Goal: Task Accomplishment & Management: Use online tool/utility

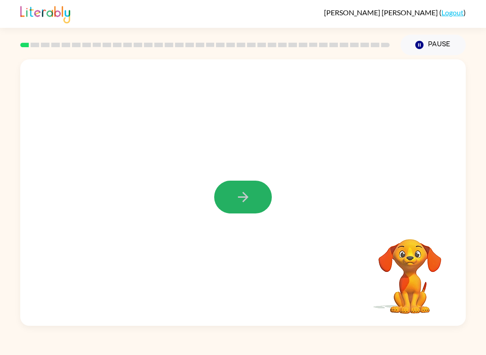
click at [245, 210] on button "button" at bounding box center [243, 197] width 58 height 33
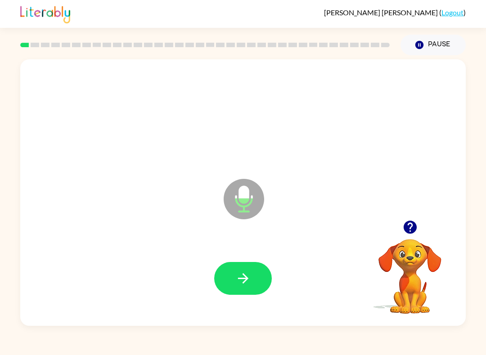
click at [234, 291] on button "button" at bounding box center [243, 278] width 58 height 33
click at [238, 285] on icon "button" at bounding box center [243, 279] width 16 height 16
click at [239, 278] on icon "button" at bounding box center [243, 279] width 16 height 16
click at [250, 269] on button "button" at bounding box center [243, 278] width 58 height 33
click at [242, 290] on button "button" at bounding box center [243, 278] width 58 height 33
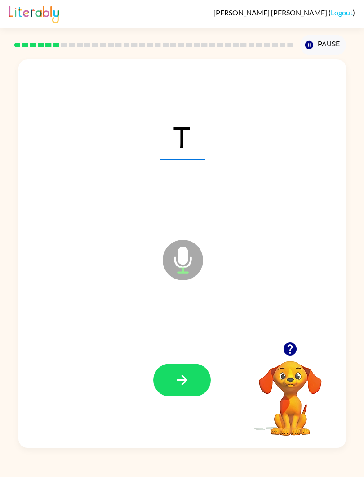
click at [176, 355] on icon "button" at bounding box center [183, 380] width 16 height 16
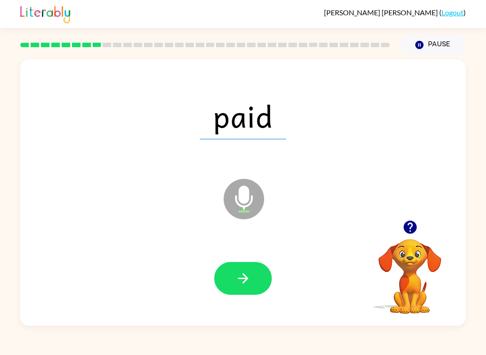
click at [244, 286] on icon "button" at bounding box center [243, 279] width 16 height 16
click at [242, 283] on icon "button" at bounding box center [243, 279] width 16 height 16
click at [251, 284] on button "button" at bounding box center [243, 278] width 58 height 33
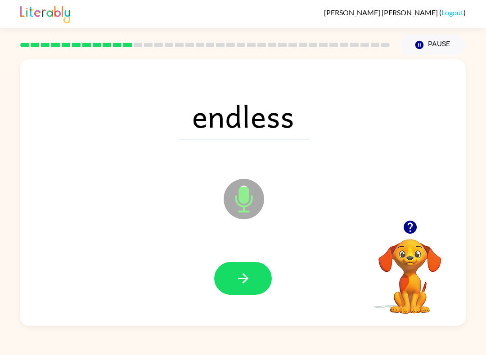
click at [249, 273] on icon "button" at bounding box center [243, 279] width 16 height 16
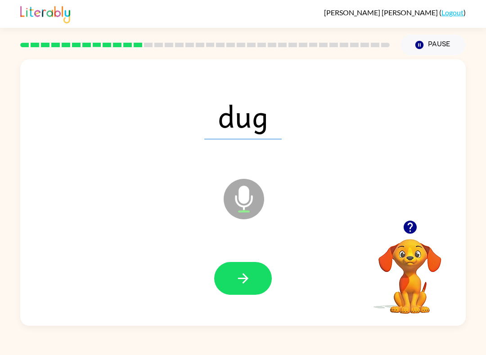
click at [242, 274] on icon "button" at bounding box center [243, 279] width 16 height 16
click at [227, 283] on button "button" at bounding box center [243, 278] width 58 height 33
click at [238, 282] on icon "button" at bounding box center [243, 279] width 16 height 16
click at [245, 279] on icon "button" at bounding box center [243, 279] width 10 height 10
click at [235, 281] on icon "button" at bounding box center [243, 279] width 16 height 16
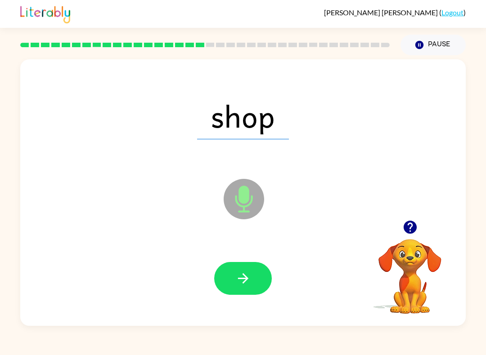
click at [258, 272] on button "button" at bounding box center [243, 278] width 58 height 33
click at [251, 283] on button "button" at bounding box center [243, 278] width 58 height 33
click at [246, 274] on icon "button" at bounding box center [243, 279] width 16 height 16
click at [248, 278] on icon "button" at bounding box center [243, 279] width 16 height 16
click at [237, 283] on icon "button" at bounding box center [243, 279] width 16 height 16
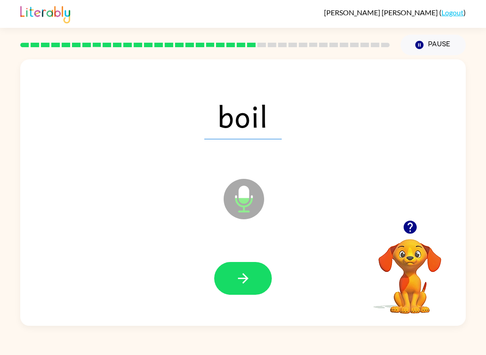
click at [247, 278] on icon "button" at bounding box center [243, 279] width 16 height 16
click at [238, 279] on icon "button" at bounding box center [243, 279] width 16 height 16
click at [432, 48] on button "Pause Pause" at bounding box center [432, 45] width 65 height 21
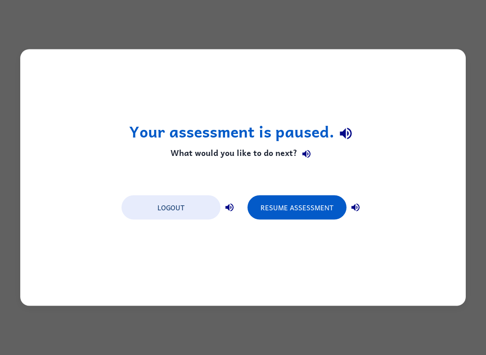
click at [305, 196] on button "Resume Assessment" at bounding box center [296, 208] width 99 height 24
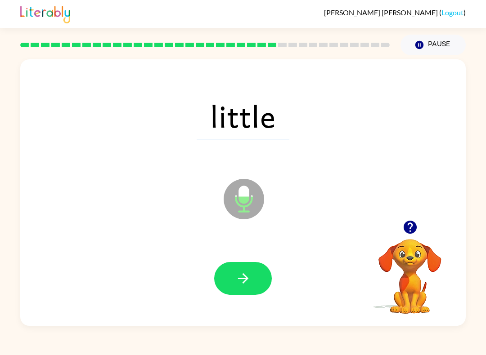
click at [237, 295] on button "button" at bounding box center [243, 278] width 58 height 33
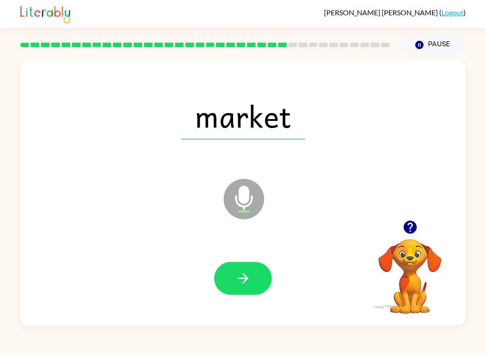
click at [232, 294] on button "button" at bounding box center [243, 278] width 58 height 33
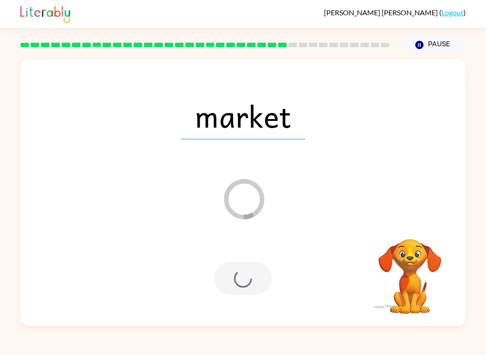
click at [425, 43] on button "Pause Pause" at bounding box center [432, 45] width 65 height 21
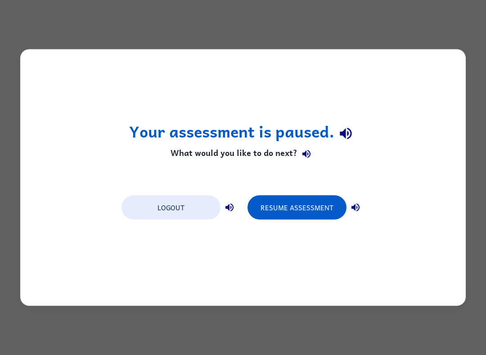
click at [342, 204] on button "Resume Assessment" at bounding box center [296, 208] width 99 height 24
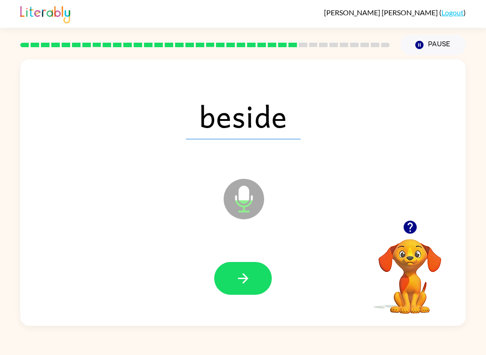
click at [254, 274] on button "button" at bounding box center [243, 278] width 58 height 33
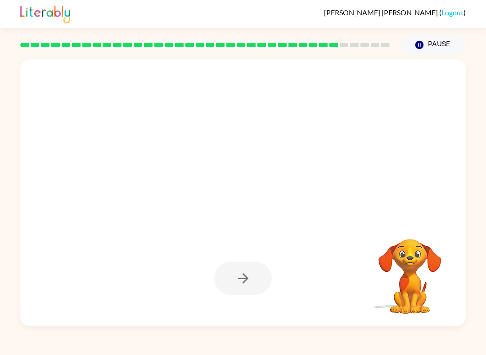
click at [436, 52] on button "Pause Pause" at bounding box center [432, 45] width 65 height 21
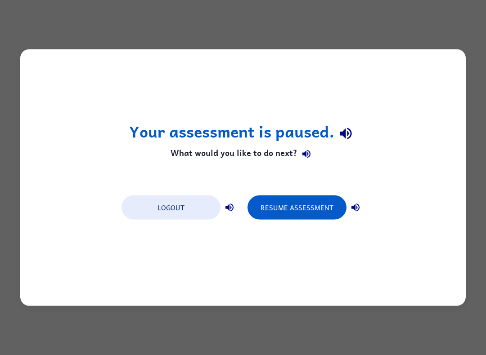
click at [287, 197] on button "Resume Assessment" at bounding box center [296, 208] width 99 height 24
click at [288, 189] on div "Your assessment is paused. What would you like to do next? Logout Resume Assess…" at bounding box center [242, 177] width 445 height 257
click at [305, 193] on div "Logout Resume Assessment" at bounding box center [243, 207] width 252 height 34
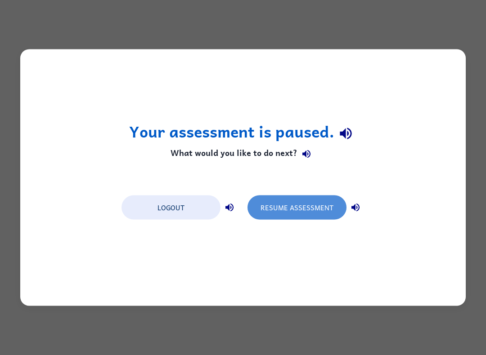
click at [292, 216] on button "Resume Assessment" at bounding box center [296, 208] width 99 height 24
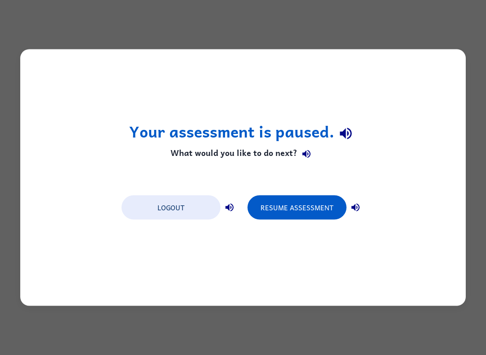
click at [291, 215] on button "Resume Assessment" at bounding box center [296, 208] width 99 height 24
click at [298, 210] on button "Resume Assessment" at bounding box center [296, 208] width 99 height 24
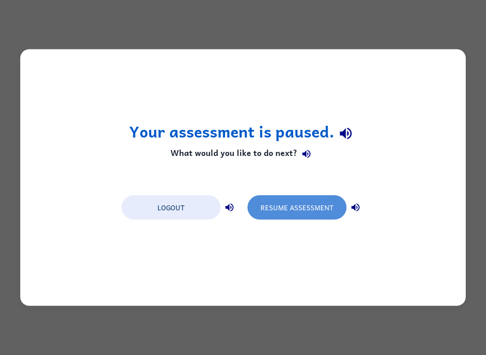
click at [305, 207] on button "Resume Assessment" at bounding box center [296, 208] width 99 height 24
click at [296, 208] on button "Resume Assessment" at bounding box center [296, 208] width 99 height 24
click at [318, 214] on button "Resume Assessment" at bounding box center [296, 208] width 99 height 24
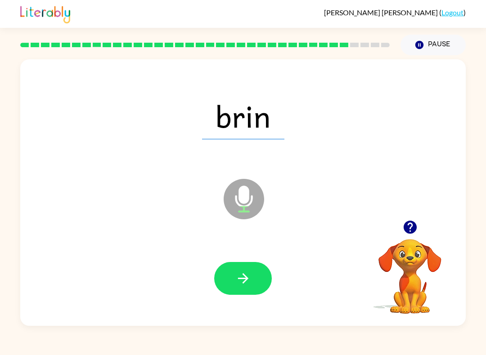
click at [241, 278] on icon "button" at bounding box center [243, 279] width 16 height 16
click at [248, 293] on button "button" at bounding box center [243, 278] width 58 height 33
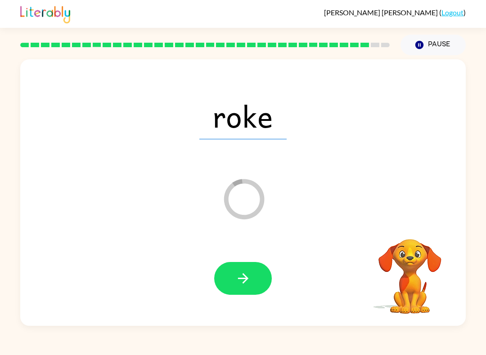
click at [239, 277] on icon "button" at bounding box center [243, 279] width 16 height 16
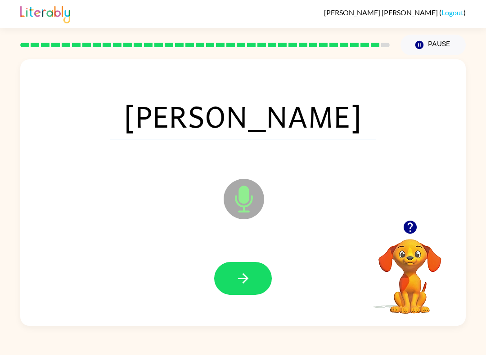
click at [241, 268] on button "button" at bounding box center [243, 278] width 58 height 33
